Goal: Task Accomplishment & Management: Manage account settings

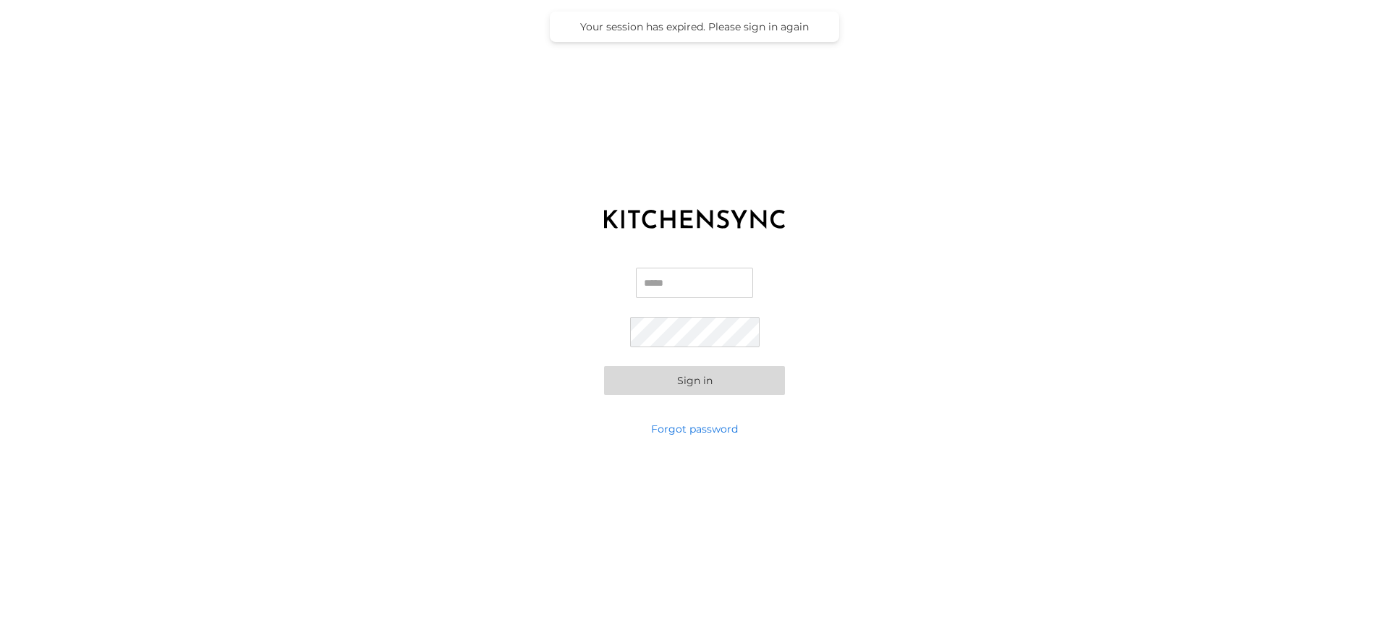
click at [488, 320] on div "Email Password Sign in" at bounding box center [694, 331] width 1389 height 181
click at [647, 276] on input "Email" at bounding box center [694, 283] width 117 height 30
click at [0, 632] on com-1password-button at bounding box center [0, 633] width 0 height 0
click at [656, 276] on input "Email" at bounding box center [694, 283] width 117 height 30
click at [0, 632] on com-1password-button at bounding box center [0, 633] width 0 height 0
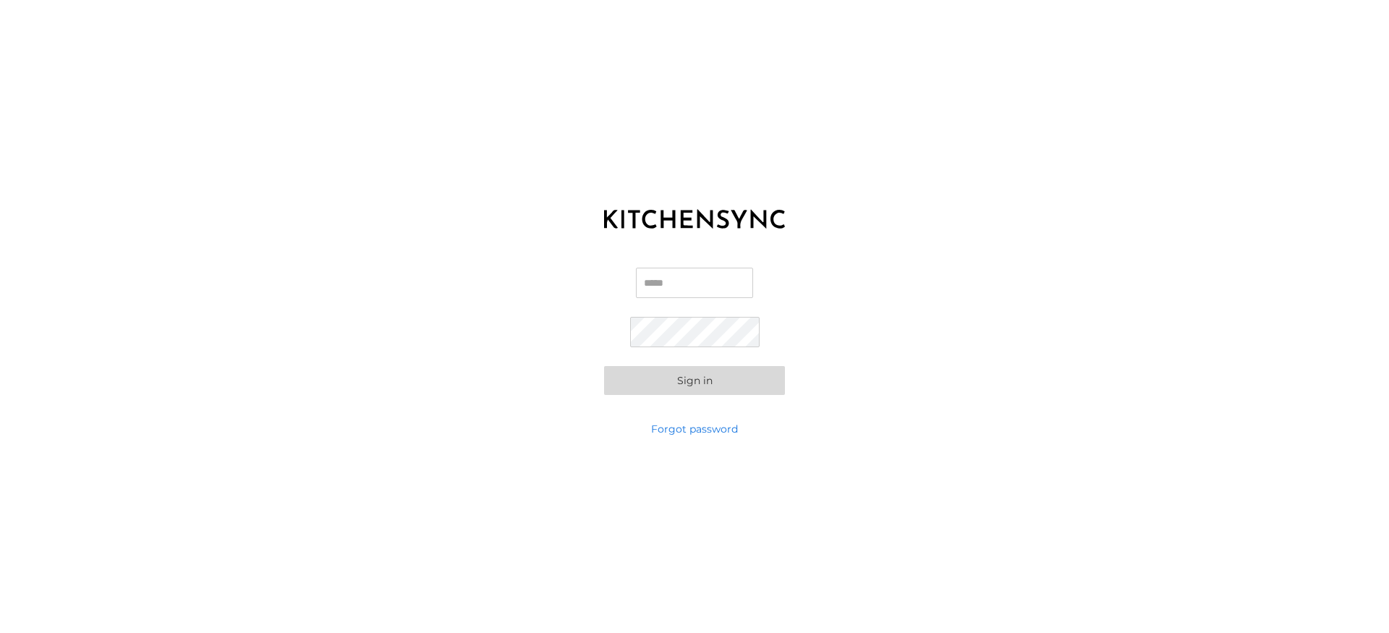
type input "**********"
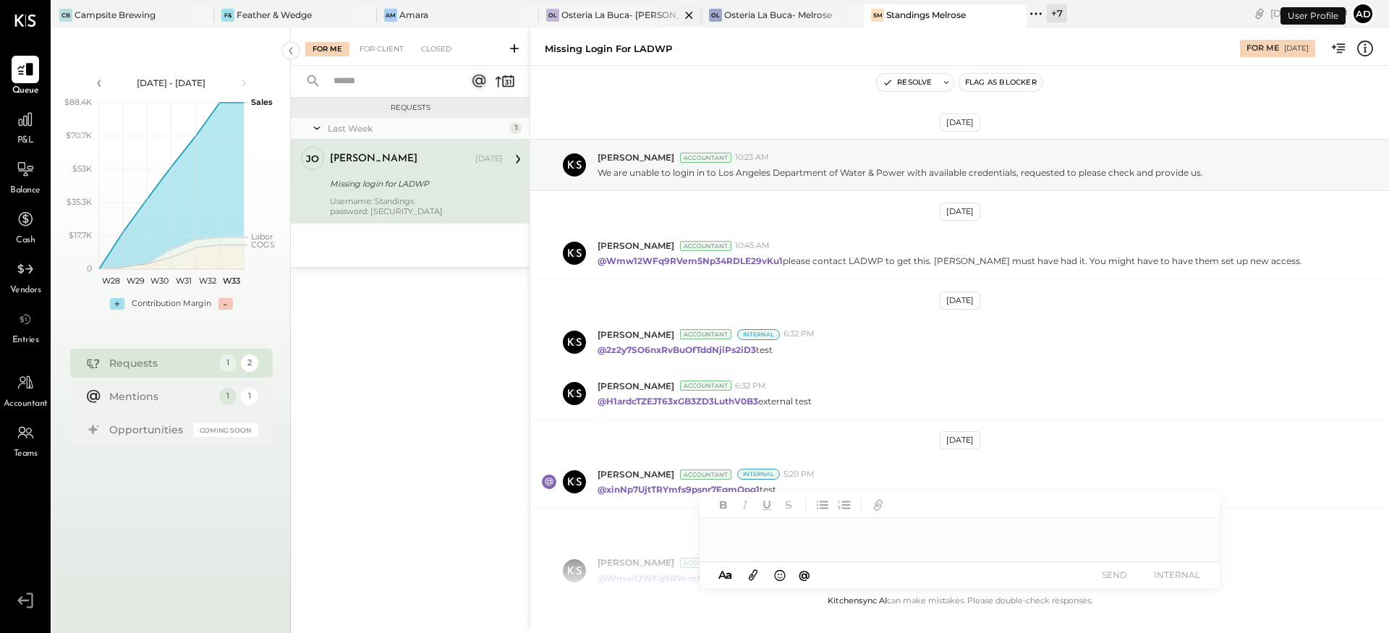
scroll to position [213, 0]
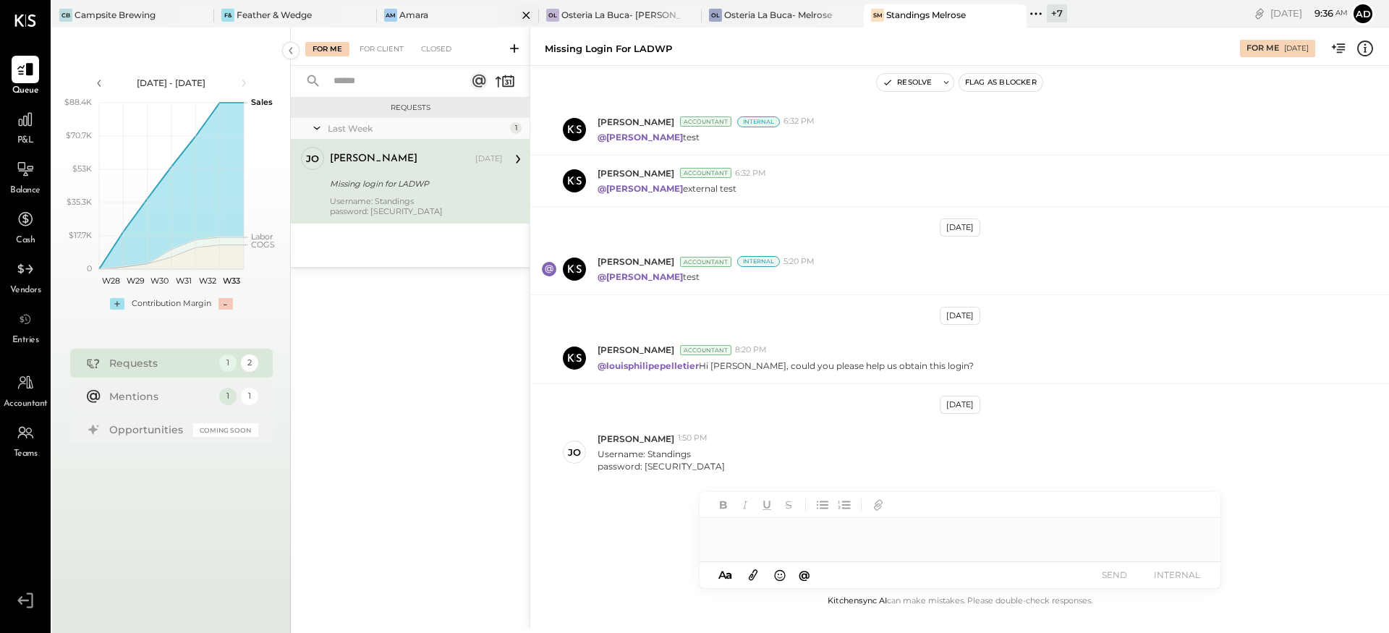
click at [468, 18] on div "Am Amara" at bounding box center [447, 15] width 140 height 13
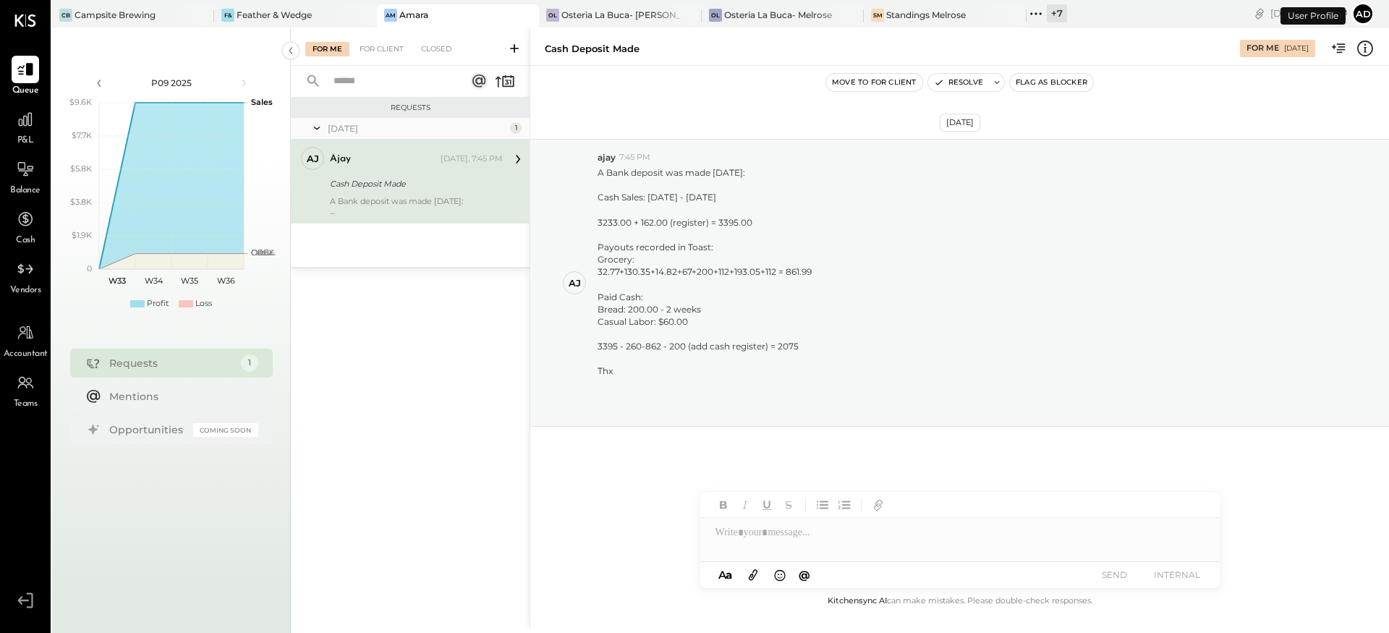
click at [406, 196] on div "A Bank deposit was made today: Cash Sales: 07/08/25 - 08/08/25 3233.00 + 162.00…" at bounding box center [416, 206] width 173 height 20
click at [595, 479] on div "Aug 12th, 2025 aj ajay 7:45 PM A Bank deposit was made today: Cash Sales: 07/08…" at bounding box center [959, 318] width 859 height 433
